Goal: Navigation & Orientation: Understand site structure

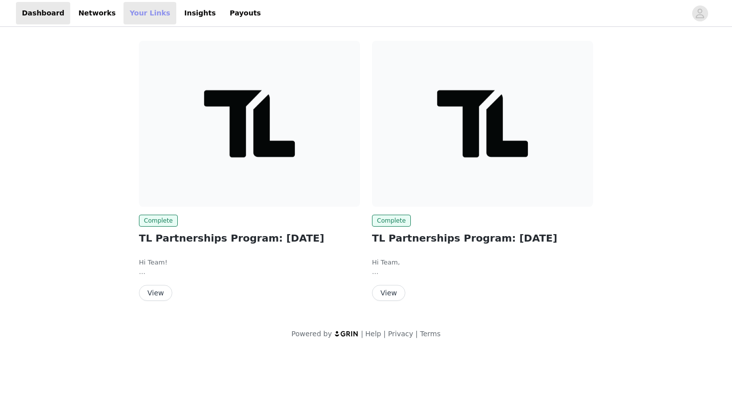
click at [141, 18] on link "Your Links" at bounding box center [149, 13] width 53 height 22
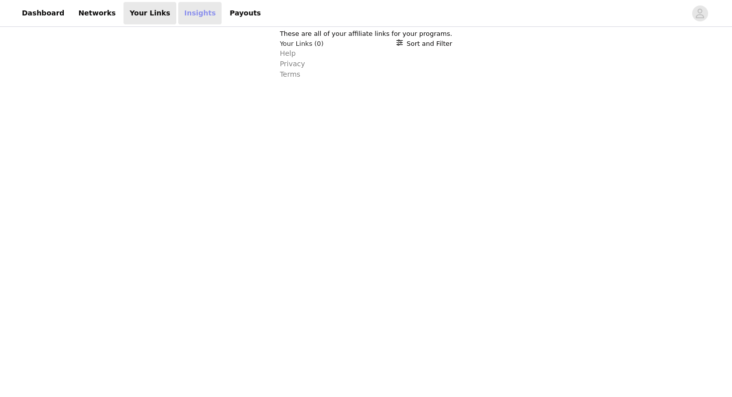
click at [178, 15] on link "Insights" at bounding box center [199, 13] width 43 height 22
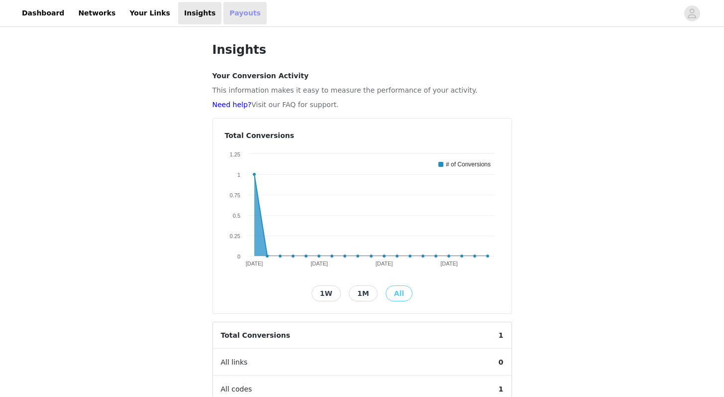
click at [223, 17] on link "Payouts" at bounding box center [244, 13] width 43 height 22
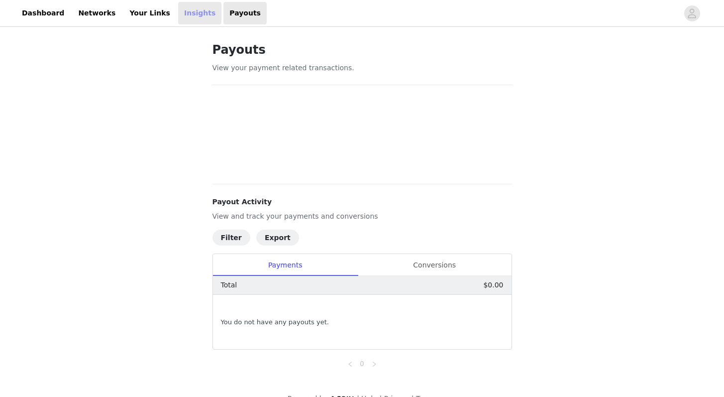
click at [180, 8] on link "Insights" at bounding box center [199, 13] width 43 height 22
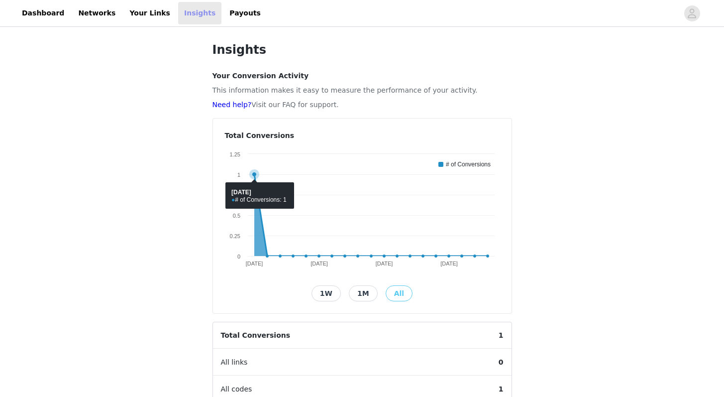
click at [254, 177] on icon at bounding box center [254, 174] width 10 height 10
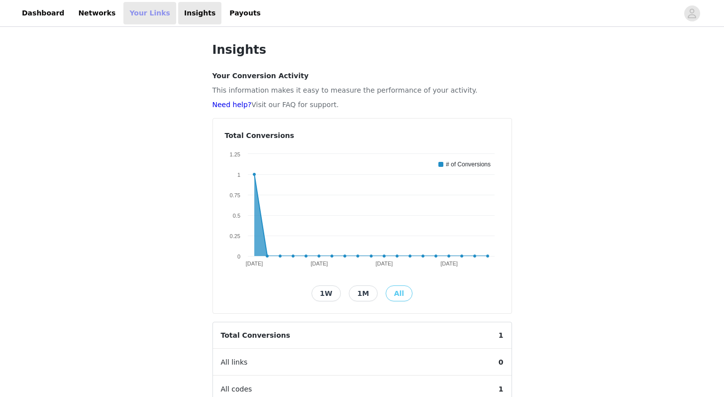
click at [139, 12] on link "Your Links" at bounding box center [149, 13] width 53 height 22
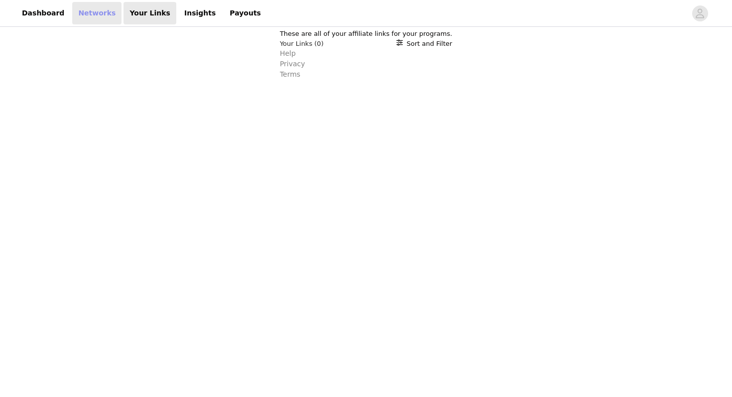
click at [96, 13] on link "Networks" at bounding box center [96, 13] width 49 height 22
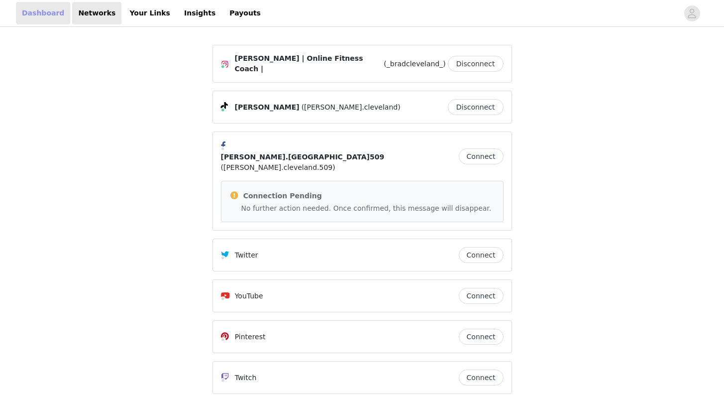
click at [50, 16] on link "Dashboard" at bounding box center [43, 13] width 54 height 22
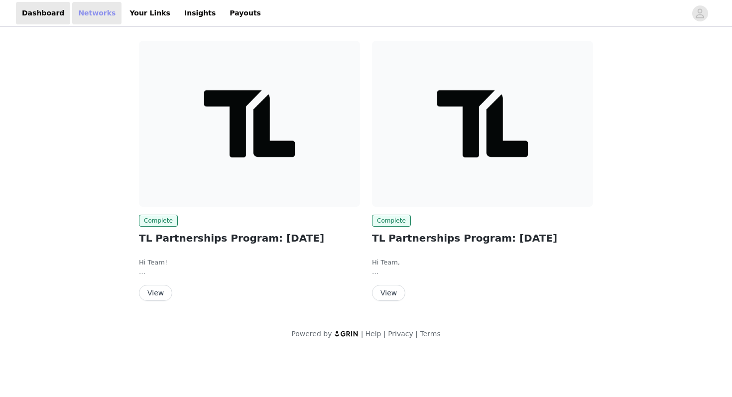
click at [98, 18] on link "Networks" at bounding box center [96, 13] width 49 height 22
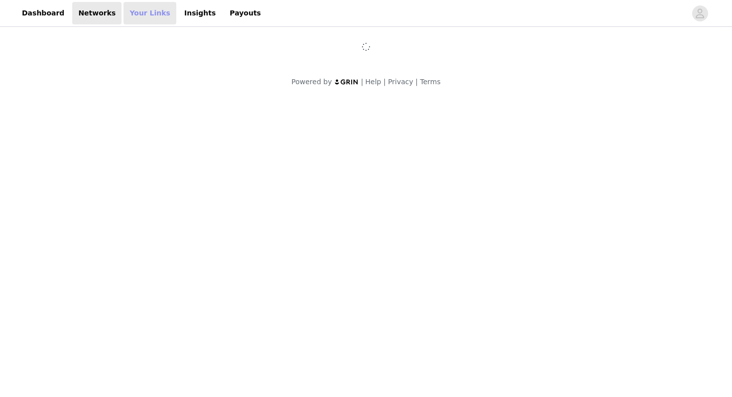
click at [140, 18] on link "Your Links" at bounding box center [149, 13] width 53 height 22
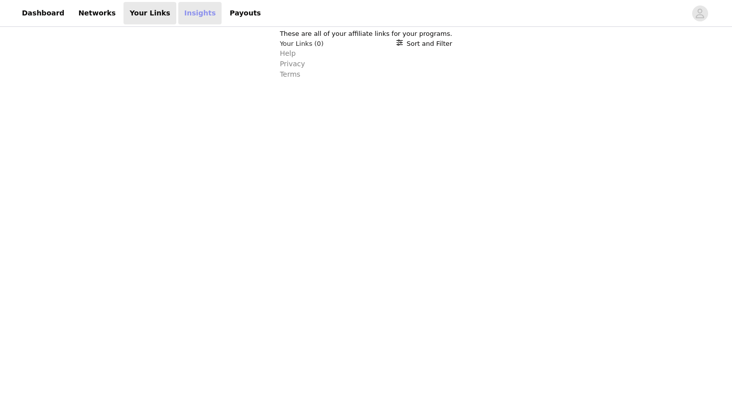
click at [192, 18] on link "Insights" at bounding box center [199, 13] width 43 height 22
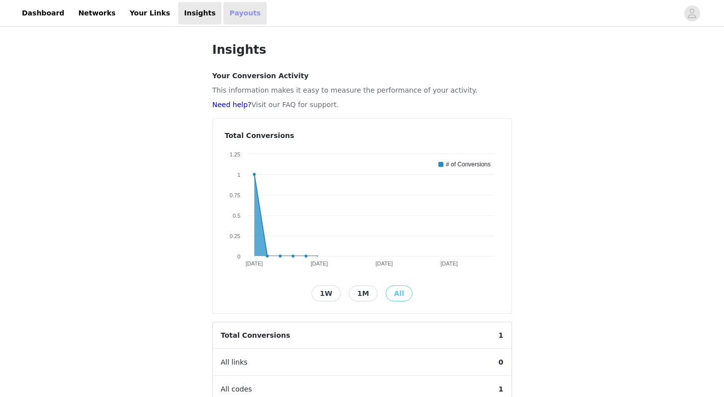
click at [232, 20] on link "Payouts" at bounding box center [244, 13] width 43 height 22
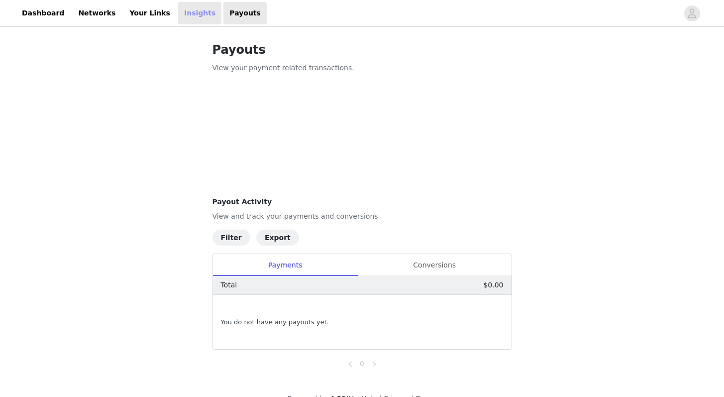
drag, startPoint x: 176, startPoint y: 22, endPoint x: 208, endPoint y: 25, distance: 32.0
click at [178, 22] on link "Insights" at bounding box center [199, 13] width 43 height 22
